Goal: Task Accomplishment & Management: Use online tool/utility

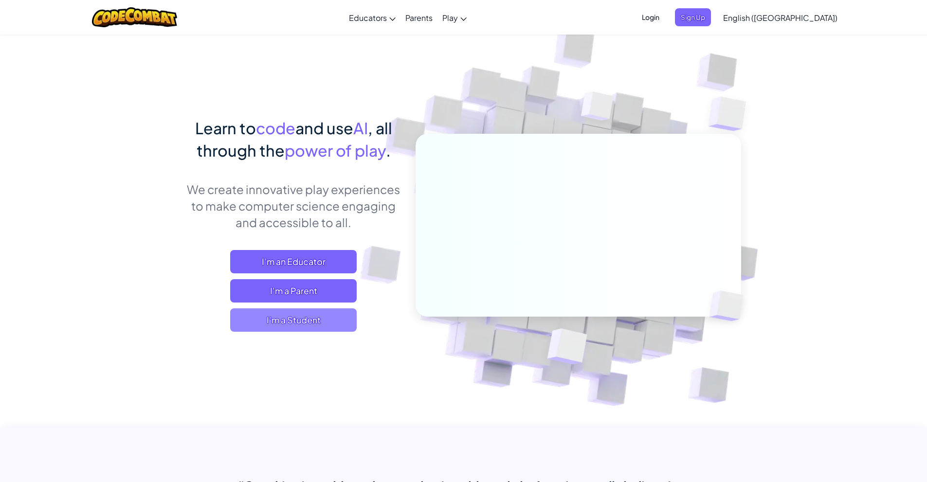
click at [301, 315] on span "I'm a Student" at bounding box center [293, 319] width 126 height 23
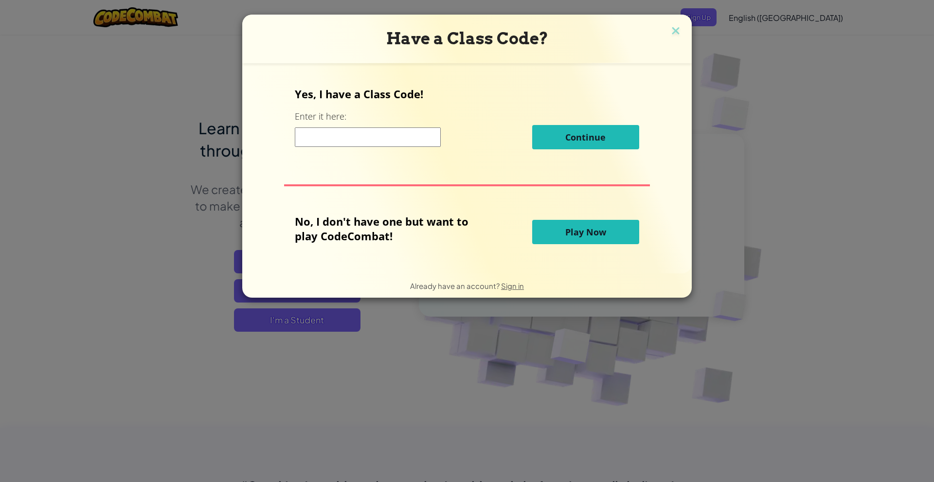
click at [570, 242] on button "Play Now" at bounding box center [585, 232] width 107 height 24
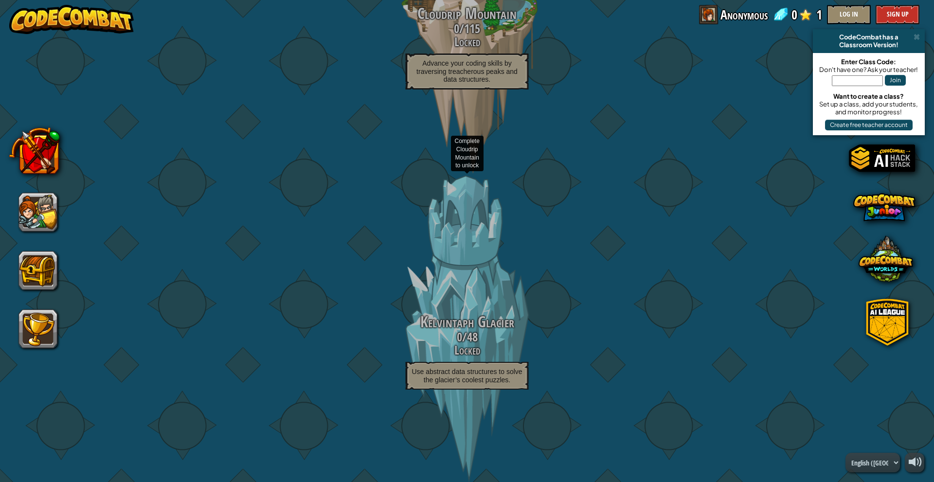
scroll to position [1032, 0]
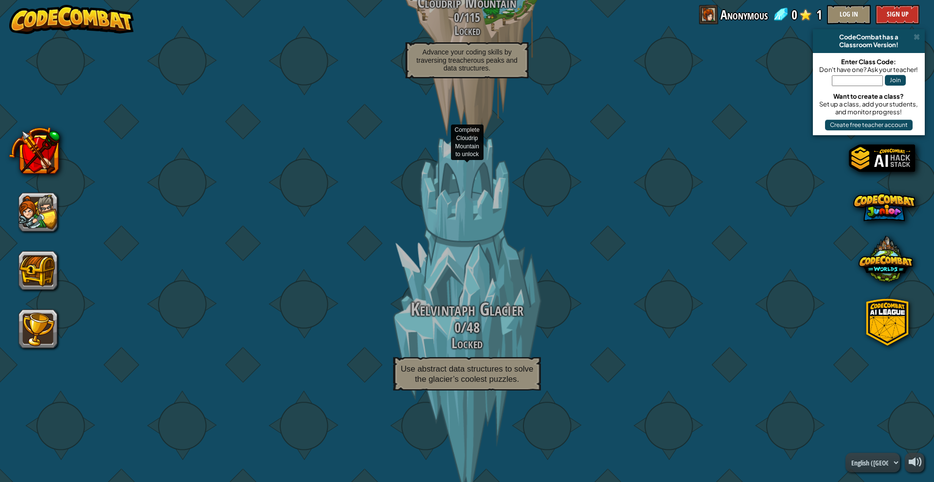
click at [432, 364] on span "Use abstract data structures to solve the glacier’s coolest puzzles." at bounding box center [467, 373] width 133 height 19
click at [435, 357] on p "Use abstract data structures to solve the glacier’s coolest puzzles." at bounding box center [467, 374] width 148 height 34
click at [455, 297] on span "Kelvintaph Glacier" at bounding box center [467, 309] width 113 height 25
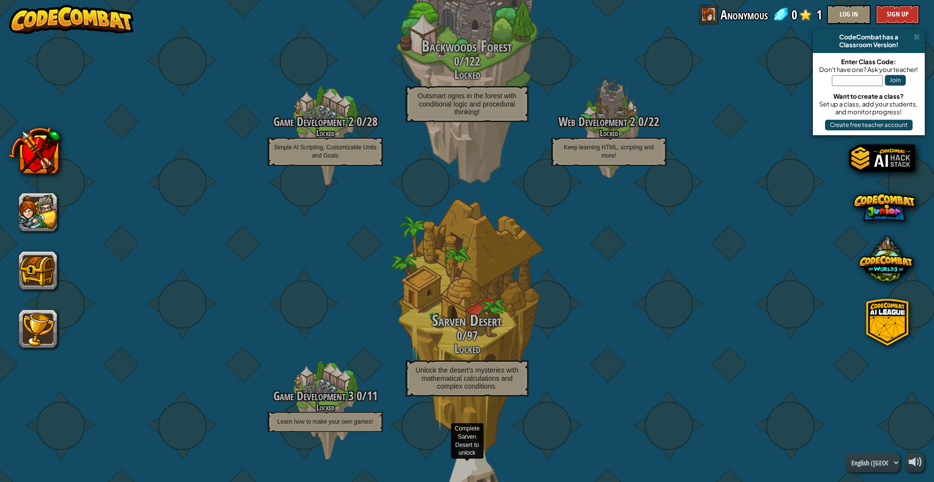
scroll to position [400, 0]
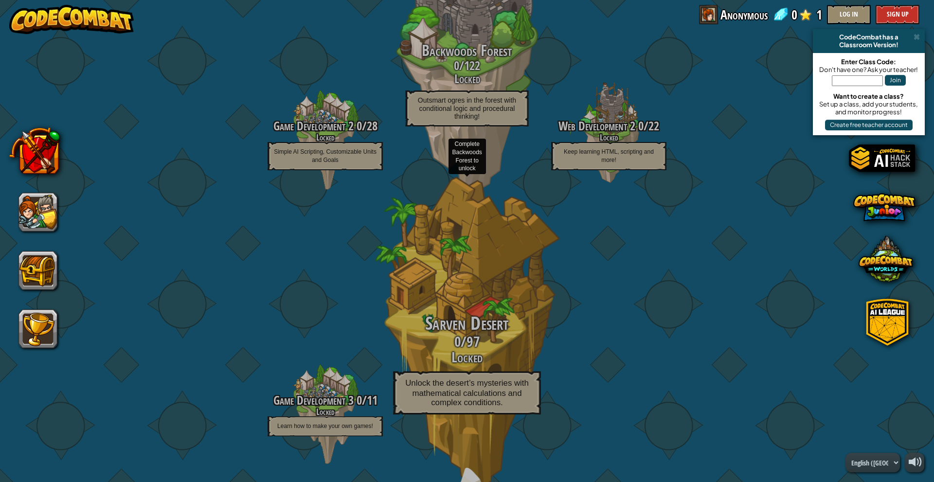
click at [427, 396] on span "Unlock the desert’s mysteries with mathematical calculations and complex condit…" at bounding box center [467, 393] width 124 height 29
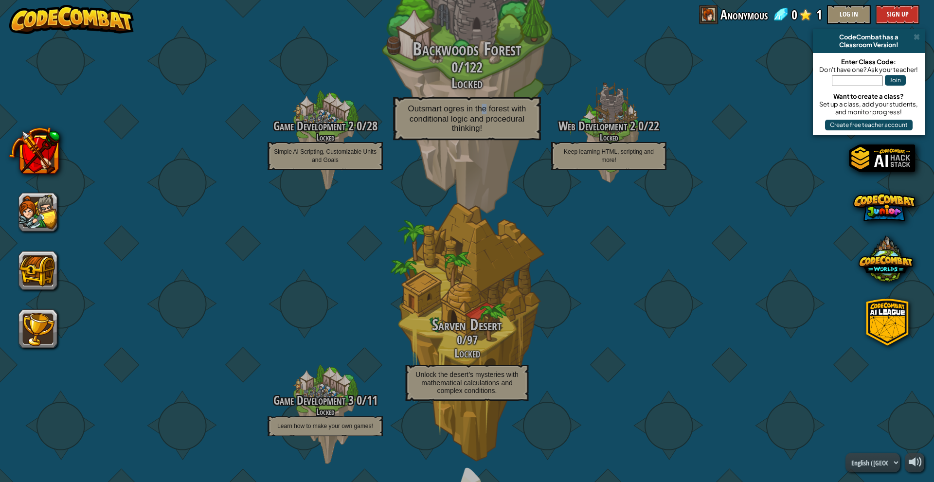
click at [481, 95] on div "Backwoods Forest 0 / 122 Locked Outsmart ogres in the forest with conditional l…" at bounding box center [467, 92] width 185 height 107
click at [474, 98] on div "Backwoods Forest 0 / 122 Locked Outsmart ogres in the forest with conditional l…" at bounding box center [467, 92] width 185 height 107
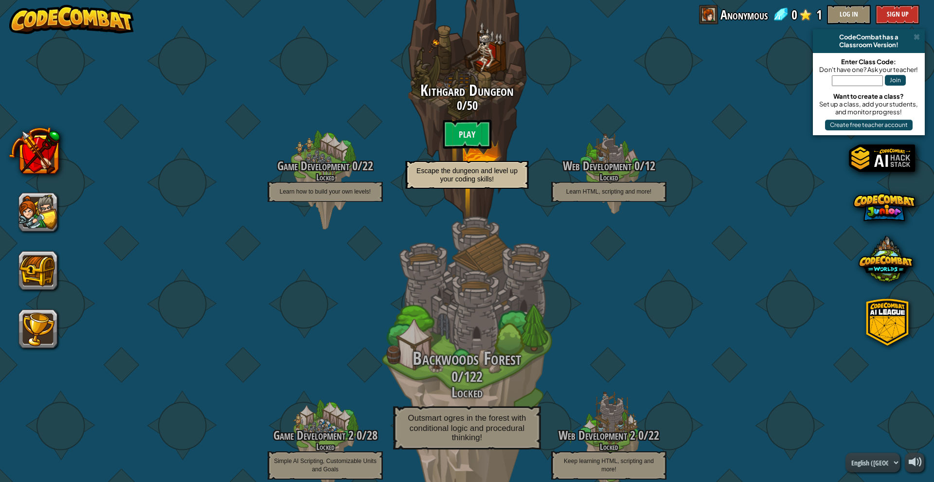
scroll to position [0, 0]
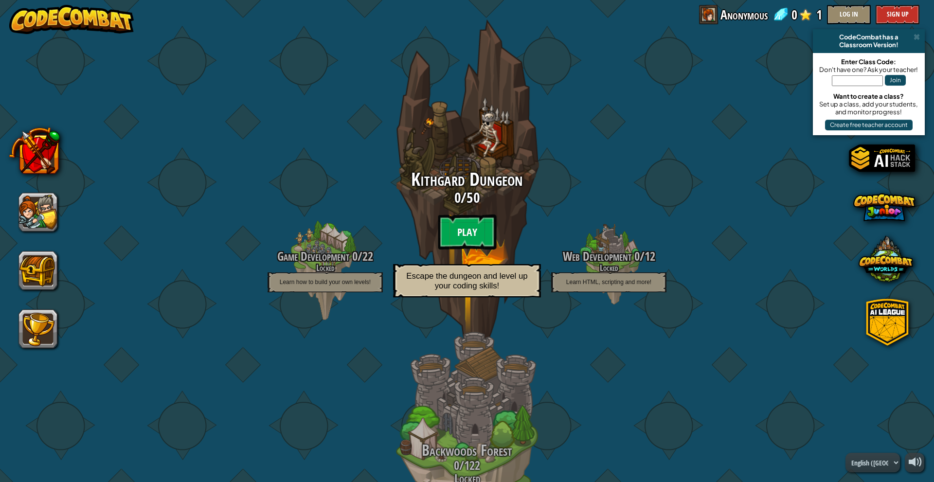
click at [475, 217] on btn "Play" at bounding box center [467, 232] width 58 height 35
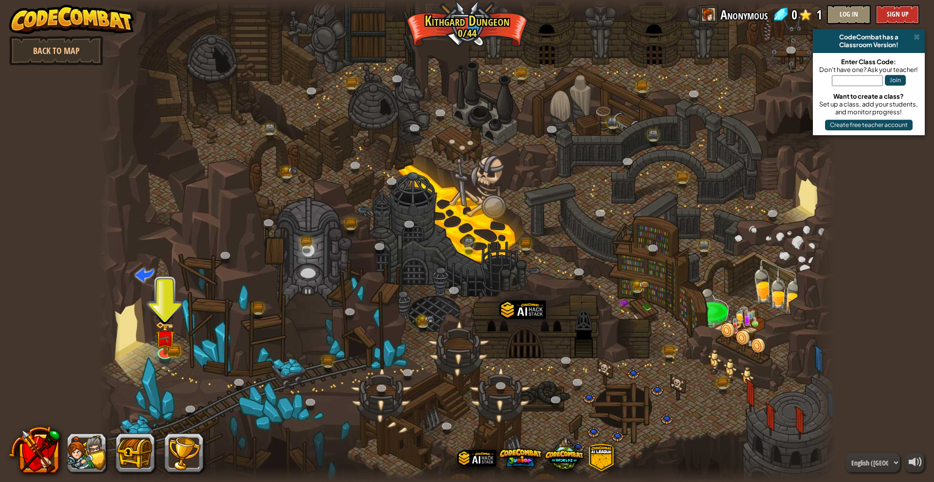
click at [423, 216] on div at bounding box center [467, 241] width 738 height 482
click at [172, 329] on img at bounding box center [165, 330] width 20 height 44
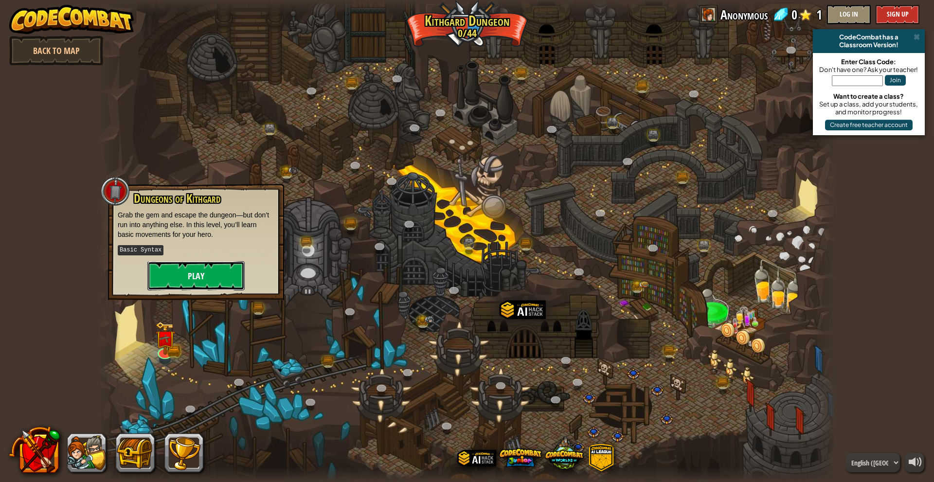
click at [174, 276] on button "Play" at bounding box center [195, 275] width 97 height 29
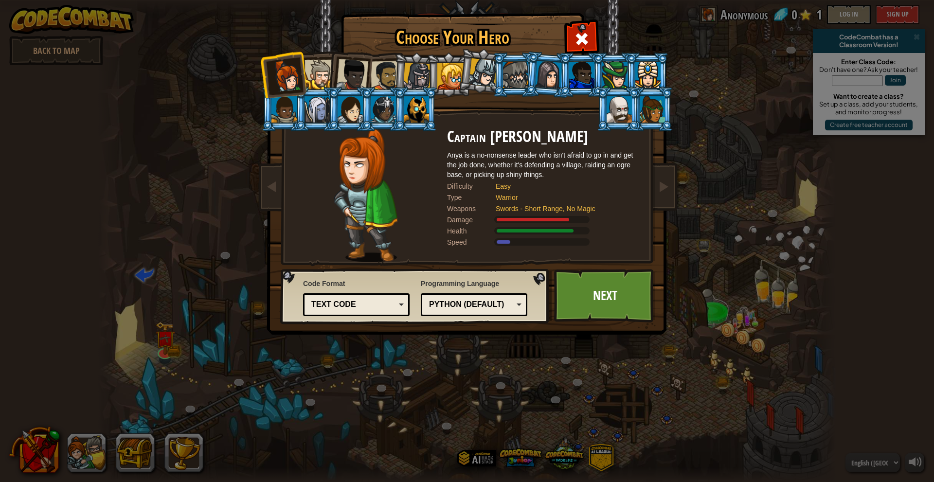
drag, startPoint x: 311, startPoint y: 78, endPoint x: 315, endPoint y: 83, distance: 5.9
click at [313, 80] on div at bounding box center [320, 75] width 30 height 30
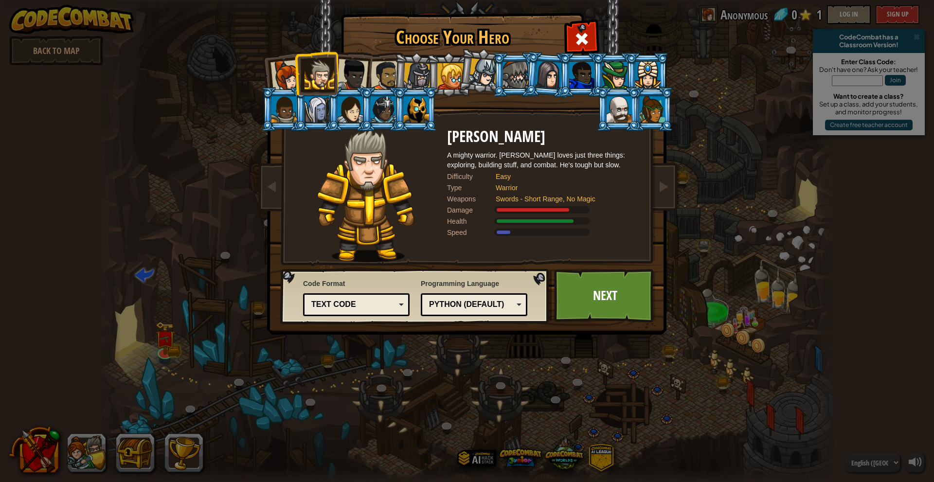
click at [277, 68] on div at bounding box center [287, 76] width 32 height 32
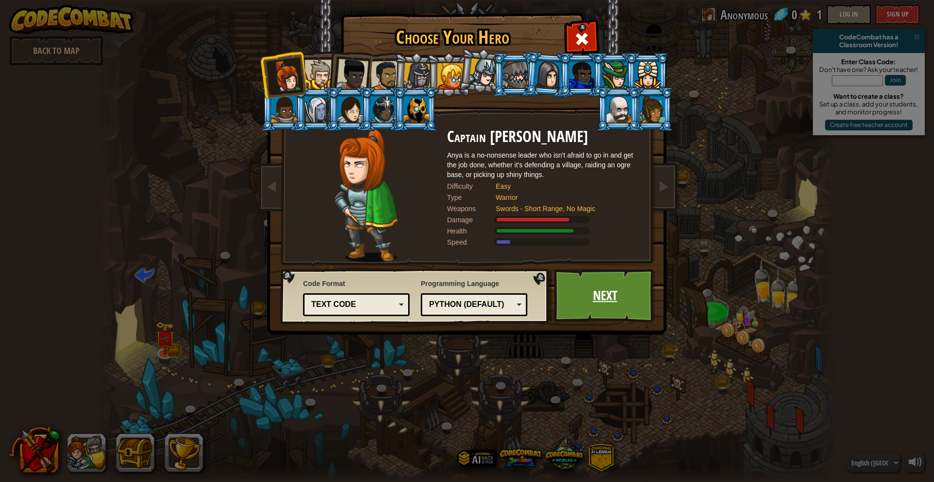
click at [585, 276] on link "Next" at bounding box center [605, 296] width 102 height 54
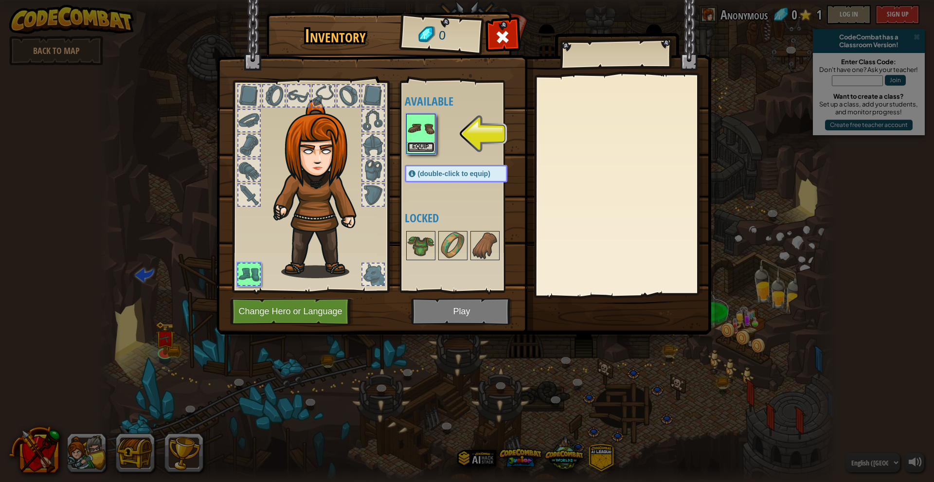
click at [411, 143] on button "Equip" at bounding box center [420, 147] width 27 height 10
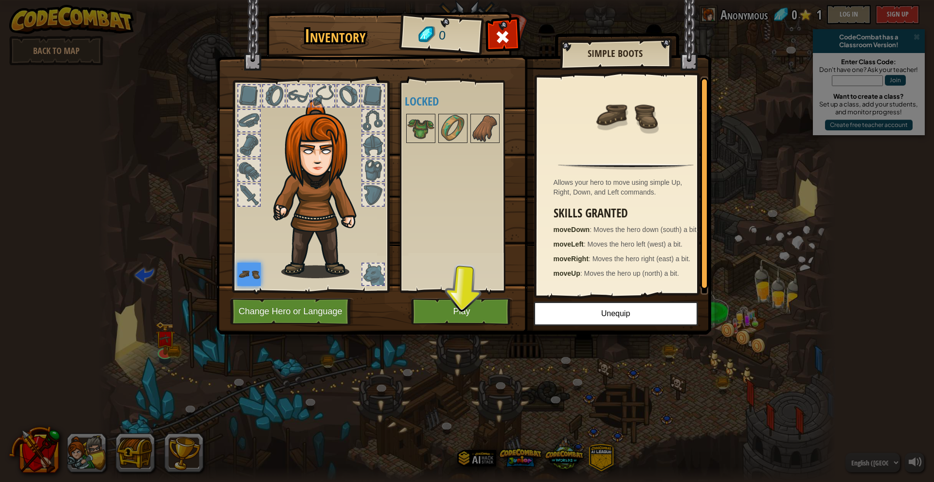
click at [438, 282] on div "Available Equip (double-click to equip) Locked" at bounding box center [466, 186] width 122 height 203
click at [437, 307] on button "Play" at bounding box center [462, 311] width 102 height 27
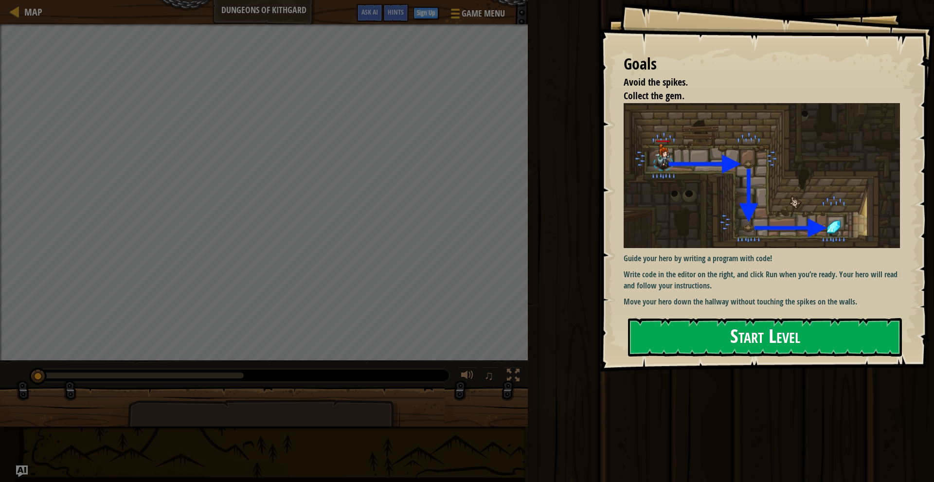
click at [635, 331] on button "Start Level" at bounding box center [765, 337] width 274 height 38
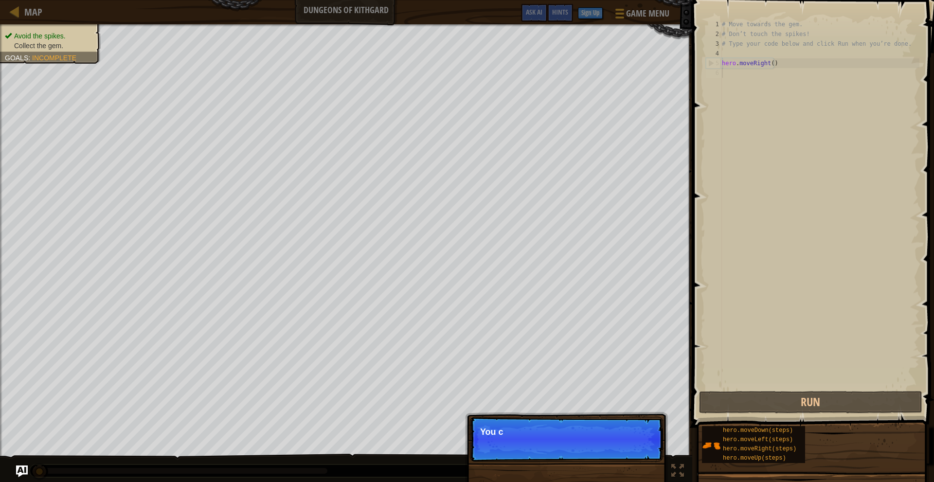
drag, startPoint x: 781, startPoint y: 370, endPoint x: 783, endPoint y: 379, distance: 9.4
click at [783, 379] on div "# Move towards the gem. # Don’t touch the spikes! # Type your code below and cl…" at bounding box center [819, 213] width 199 height 389
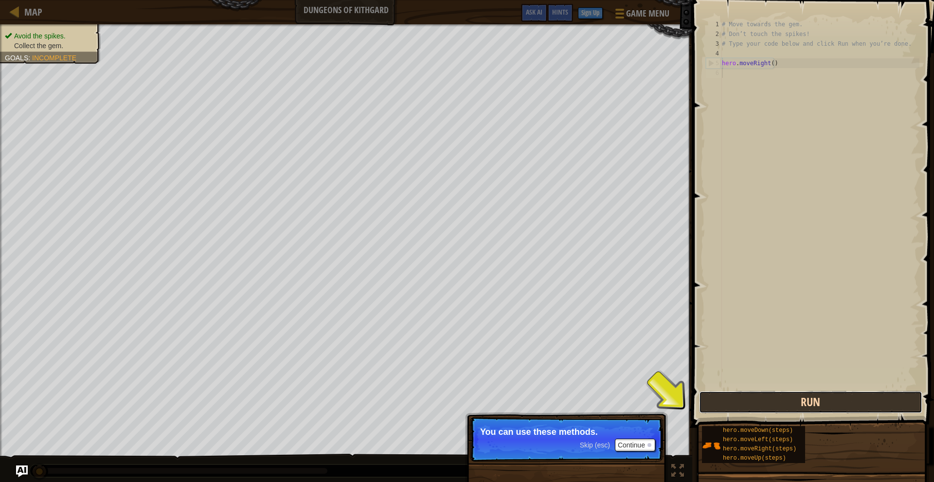
click at [714, 402] on button "Run" at bounding box center [810, 402] width 223 height 22
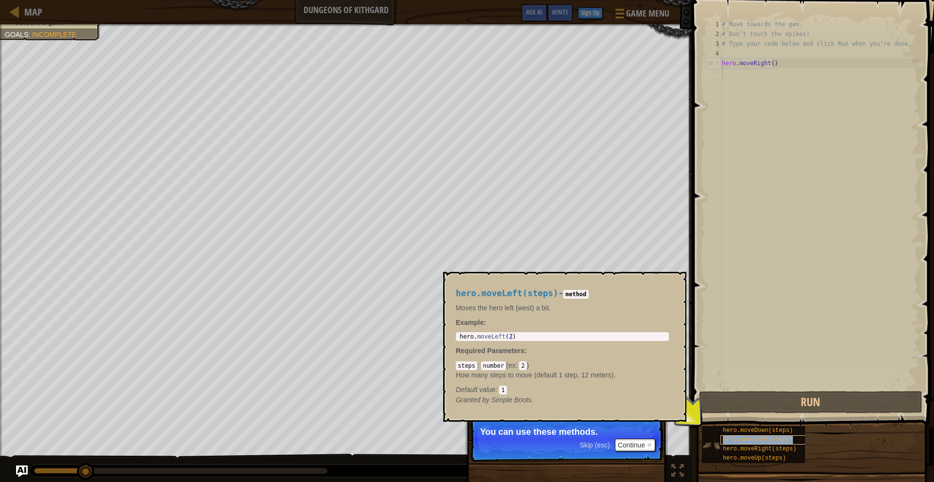
click at [727, 438] on span "hero.moveLeft(steps)" at bounding box center [758, 439] width 70 height 7
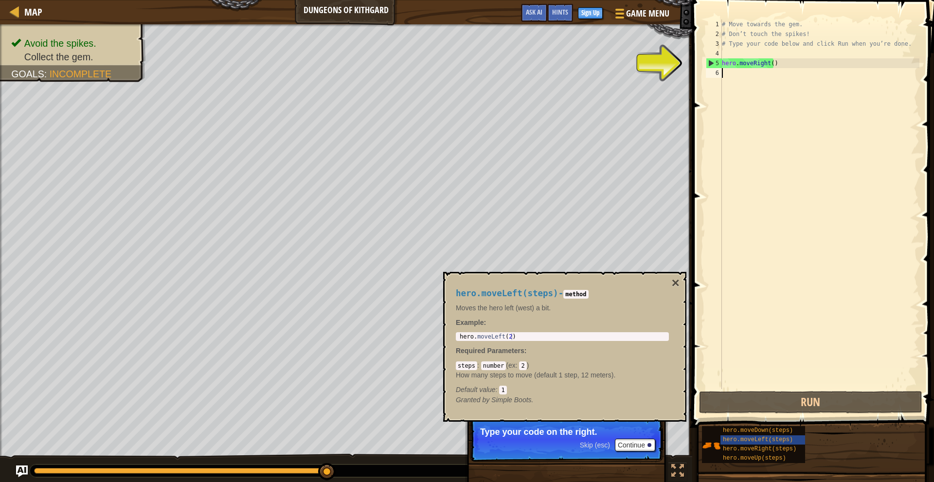
click at [715, 60] on div "5" at bounding box center [714, 63] width 16 height 10
click at [704, 58] on div "hero.moveRight() 1 2 3 4 5 6 # Move towards the gem. # Don’t touch the spikes! …" at bounding box center [812, 204] width 216 height 370
click at [708, 60] on div "5" at bounding box center [714, 63] width 16 height 10
type textarea "hero.moveRight()"
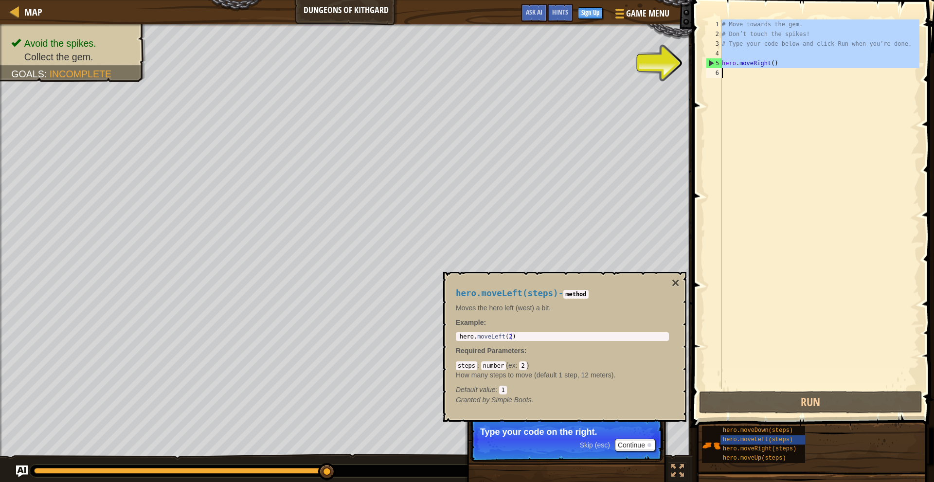
click at [708, 60] on div "5" at bounding box center [714, 63] width 16 height 10
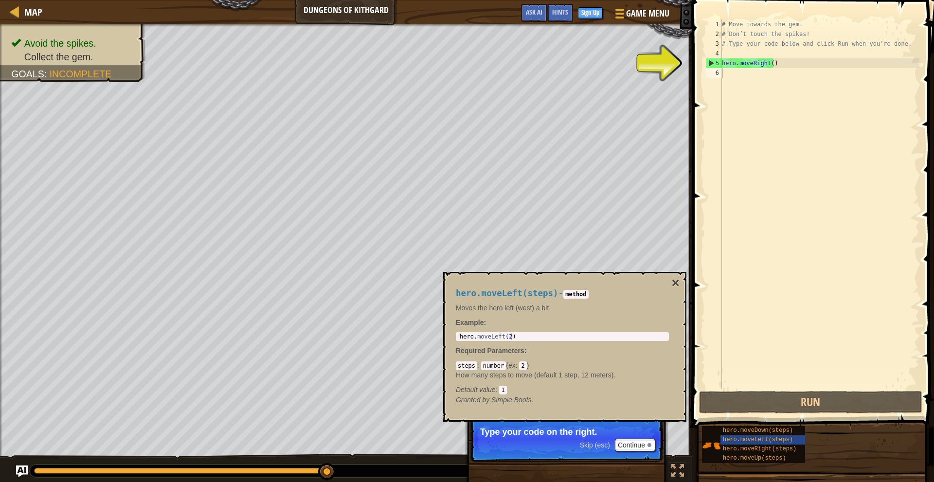
click at [692, 46] on span at bounding box center [814, 200] width 250 height 456
click at [722, 69] on div "6" at bounding box center [714, 73] width 16 height 10
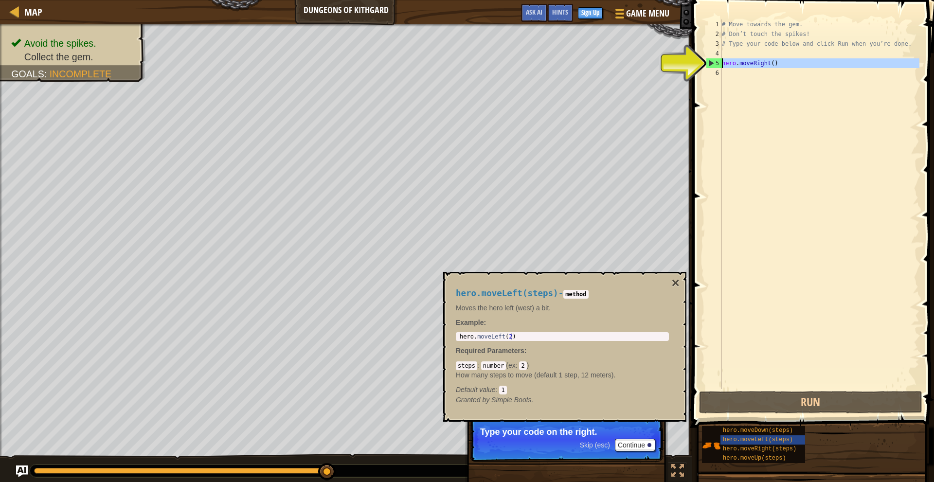
click at [719, 63] on div "5" at bounding box center [714, 63] width 16 height 10
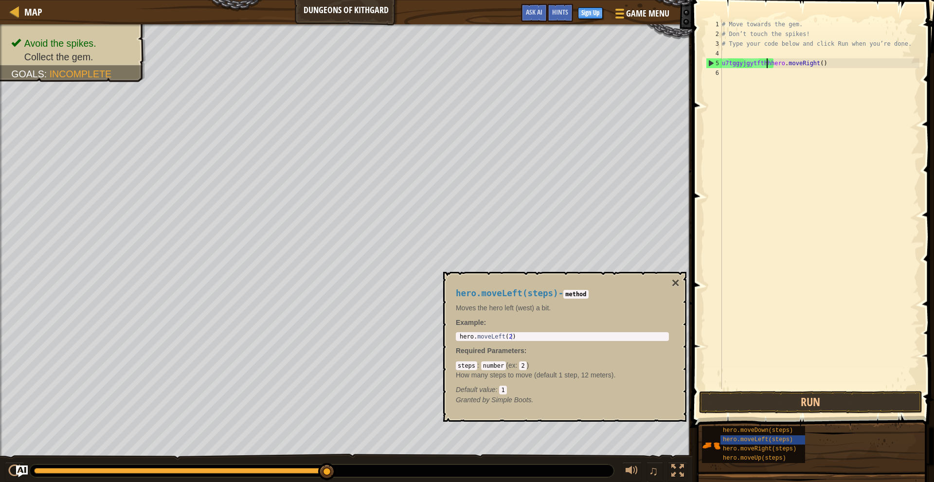
scroll to position [4, 4]
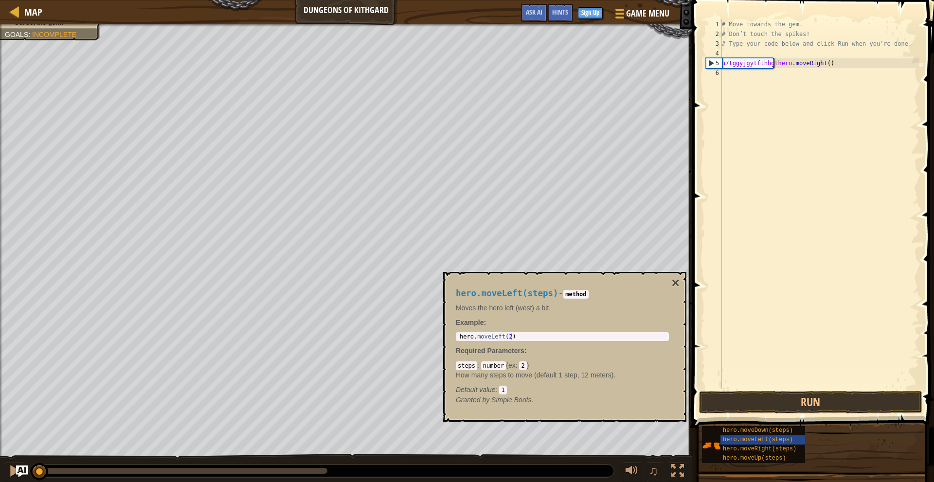
drag, startPoint x: 0, startPoint y: 406, endPoint x: 1, endPoint y: 394, distance: 12.2
click at [0, 393] on div "Avoid the spikes. Collect the gem. Goals : Incomplete ♫ Anya 11 x: 7 y: 18 x: 1…" at bounding box center [467, 253] width 934 height 459
type textarea "u7tggyjgytfthhgthero.moveRight()"
click at [12, 466] on div at bounding box center [14, 471] width 13 height 13
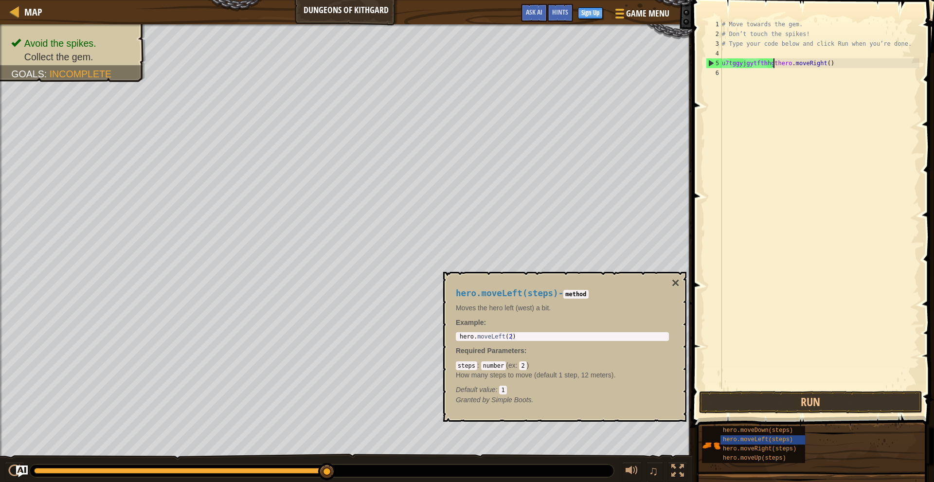
click at [723, 73] on div "# Move towards the gem. # Don’t touch the spikes! # Type your code below and cl…" at bounding box center [819, 213] width 199 height 389
